Goal: Entertainment & Leisure: Browse casually

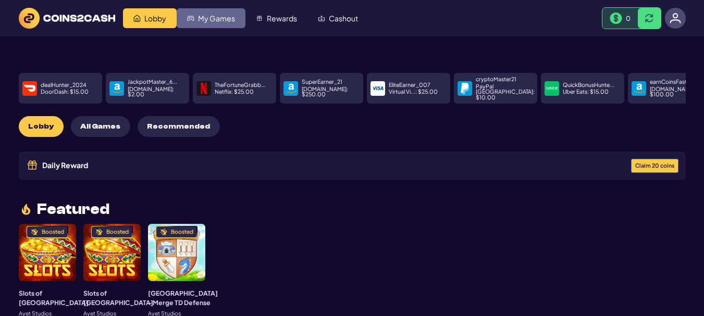
click at [209, 13] on link "My Games" at bounding box center [211, 18] width 69 height 20
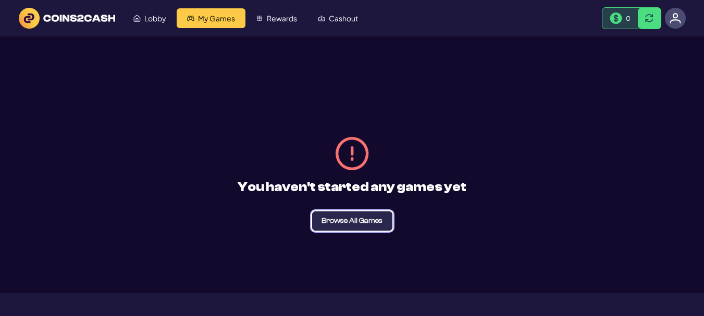
click at [370, 218] on span "Browse All Games" at bounding box center [351, 220] width 61 height 7
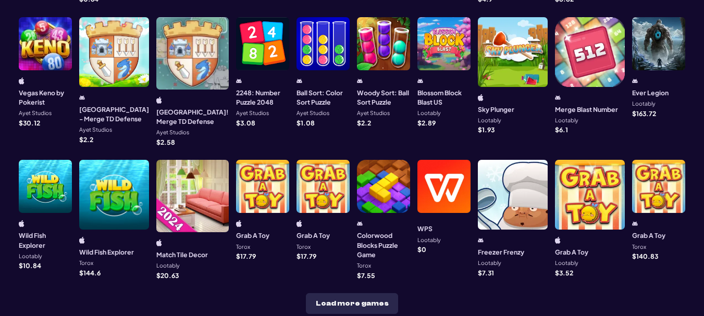
scroll to position [365, 0]
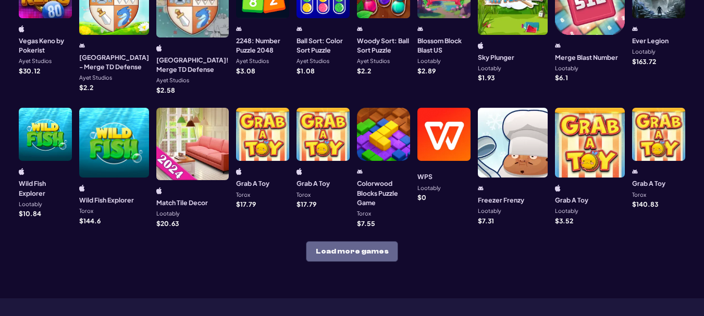
click at [376, 241] on button "Load more games" at bounding box center [352, 251] width 92 height 21
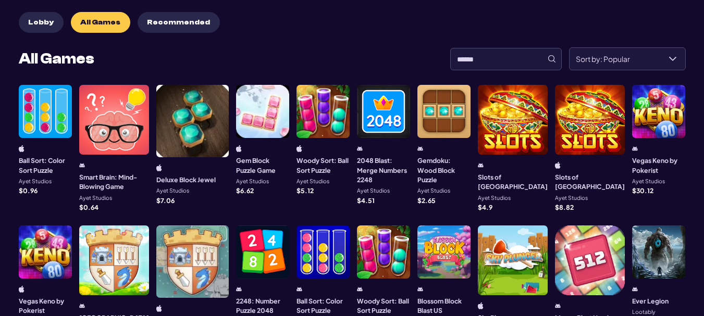
scroll to position [261, 0]
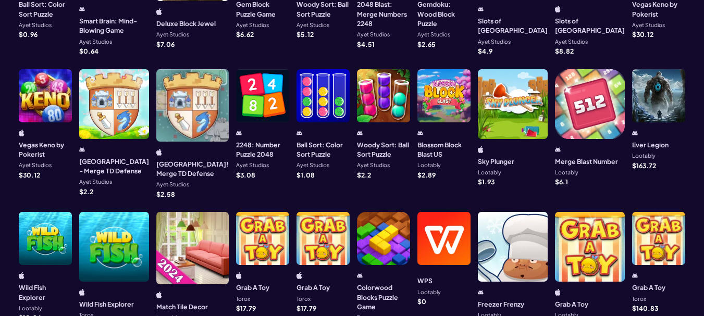
click at [648, 220] on div at bounding box center [658, 238] width 53 height 53
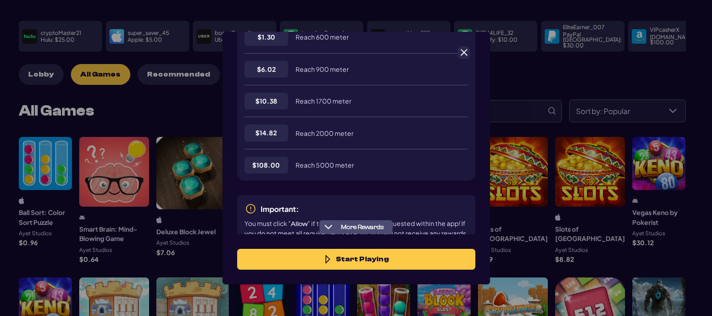
scroll to position [361, 0]
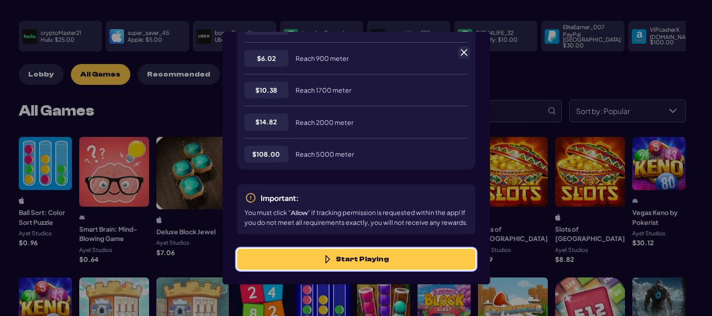
click at [359, 255] on button "Start Playing" at bounding box center [356, 259] width 238 height 21
click at [420, 266] on button "Start Playing" at bounding box center [356, 259] width 238 height 21
